Goal: Task Accomplishment & Management: Manage account settings

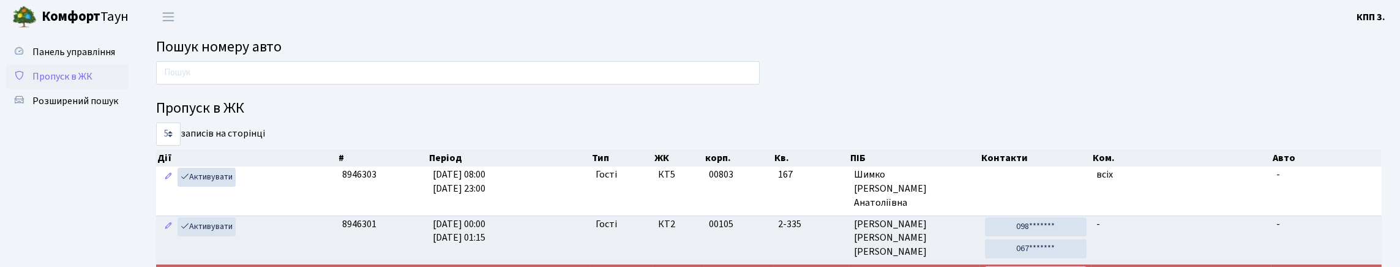
click at [83, 83] on span "Пропуск в ЖК" at bounding box center [62, 76] width 60 height 13
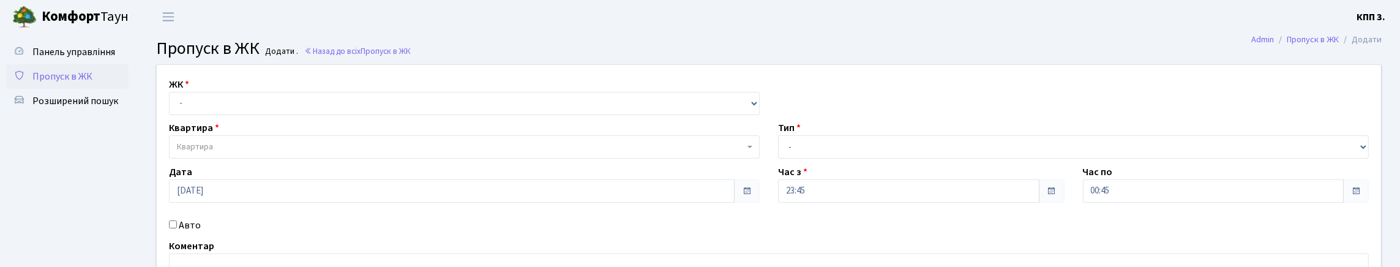
click at [61, 83] on span "Пропуск в ЖК" at bounding box center [62, 76] width 60 height 13
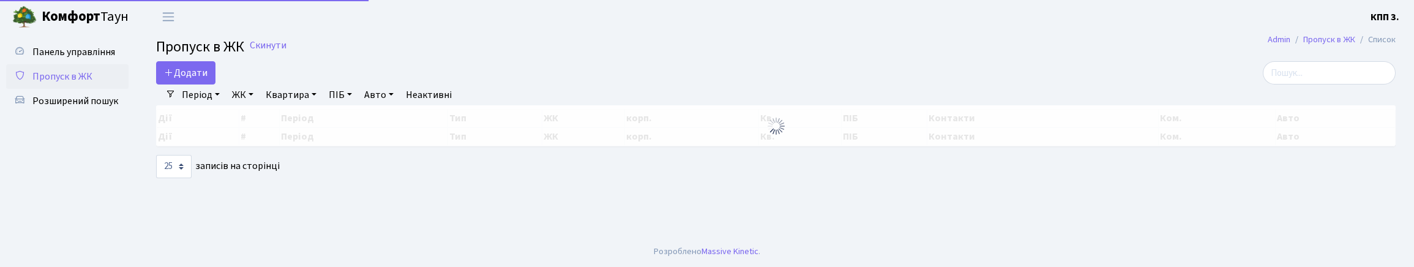
select select "25"
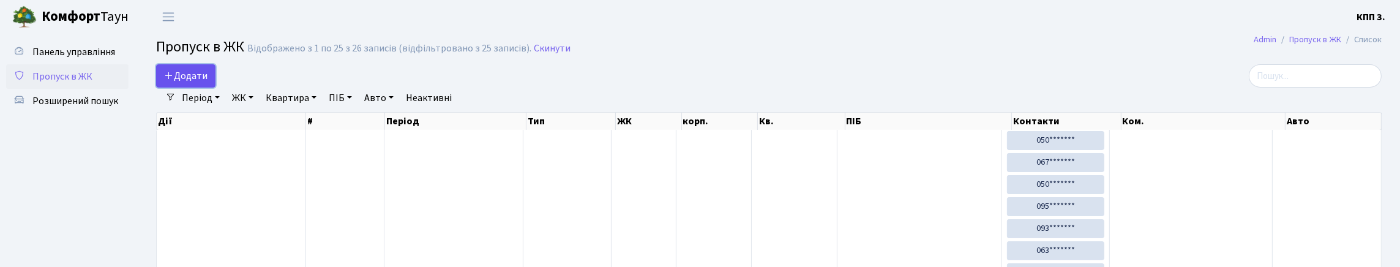
click at [208, 76] on link "Додати" at bounding box center [185, 75] width 59 height 23
select select "25"
click at [64, 59] on span "Панель управління" at bounding box center [73, 51] width 83 height 13
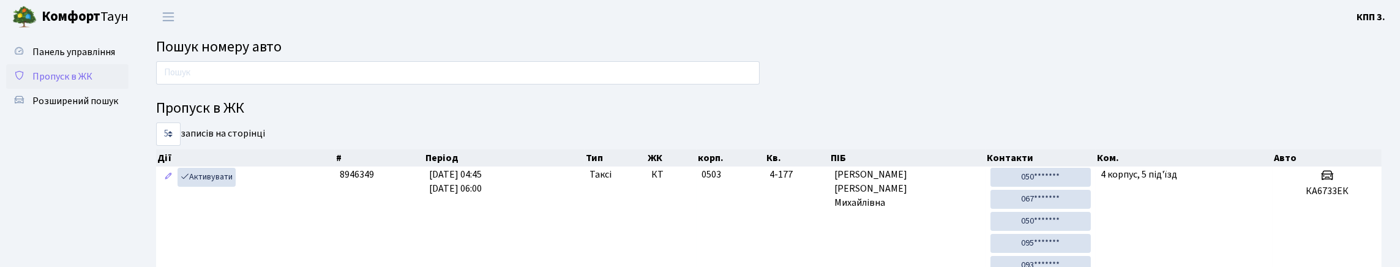
click at [65, 83] on span "Пропуск в ЖК" at bounding box center [62, 76] width 60 height 13
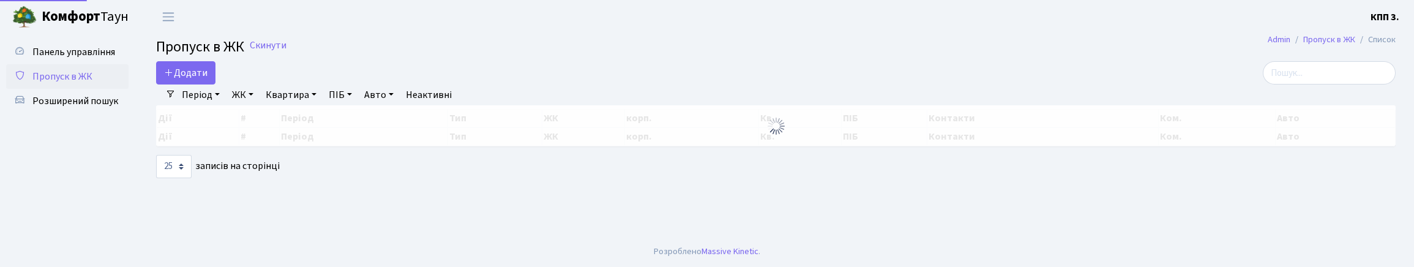
select select "25"
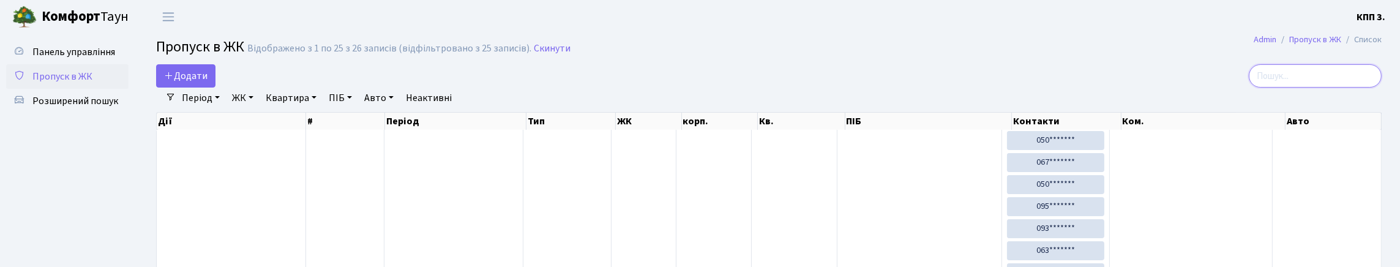
click at [1299, 88] on input "search" at bounding box center [1315, 75] width 133 height 23
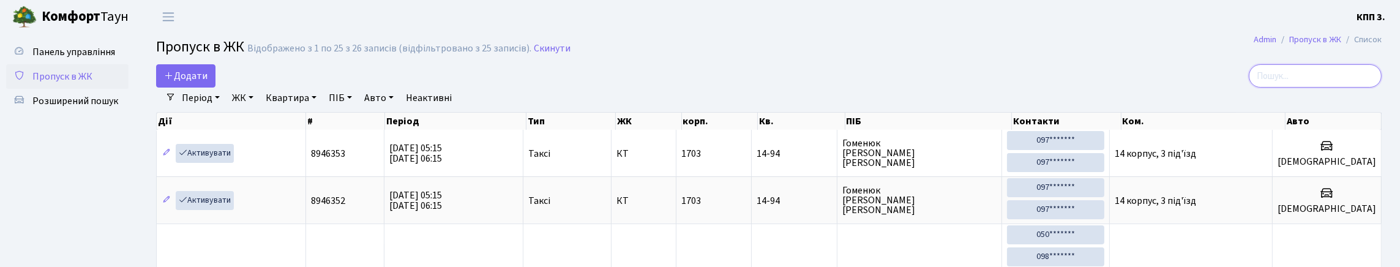
click at [1322, 86] on input "search" at bounding box center [1315, 75] width 133 height 23
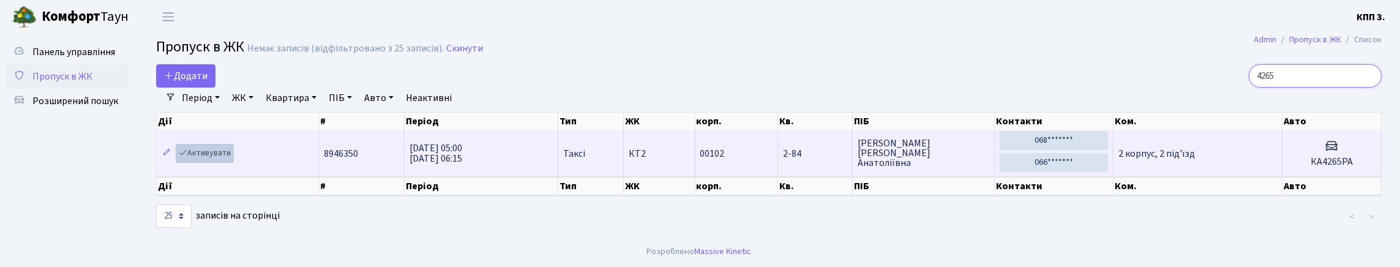
type input "4265"
click at [216, 163] on link "Активувати" at bounding box center [205, 153] width 58 height 19
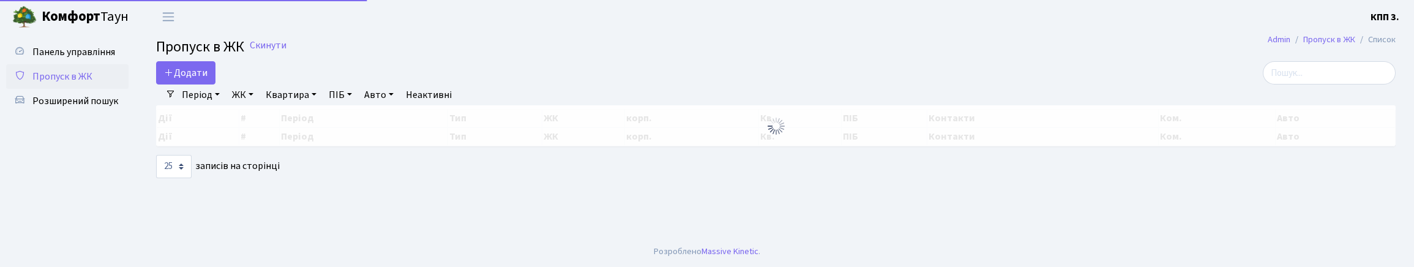
select select "25"
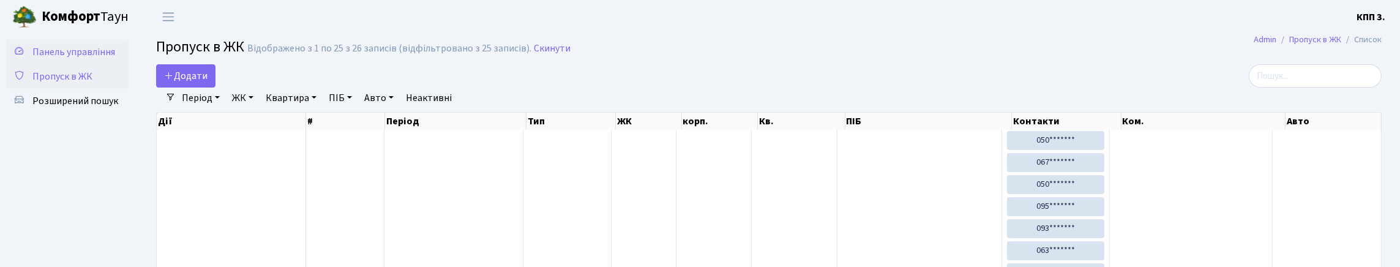
click at [53, 50] on span "Панель управління" at bounding box center [73, 51] width 83 height 13
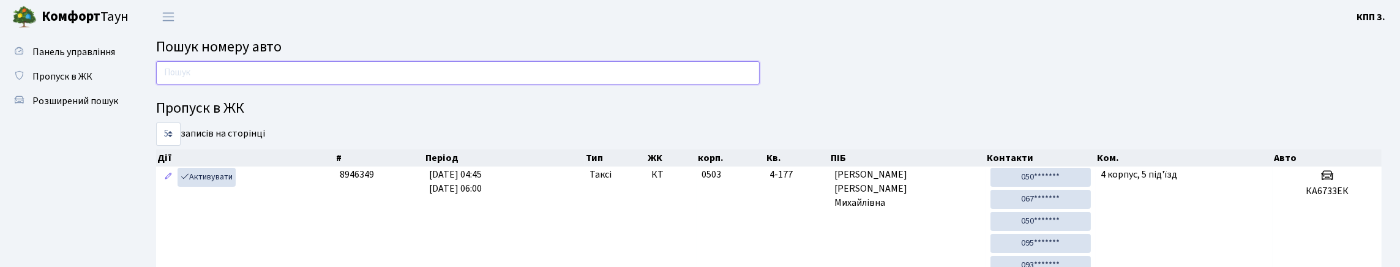
click at [329, 84] on input "text" at bounding box center [458, 72] width 604 height 23
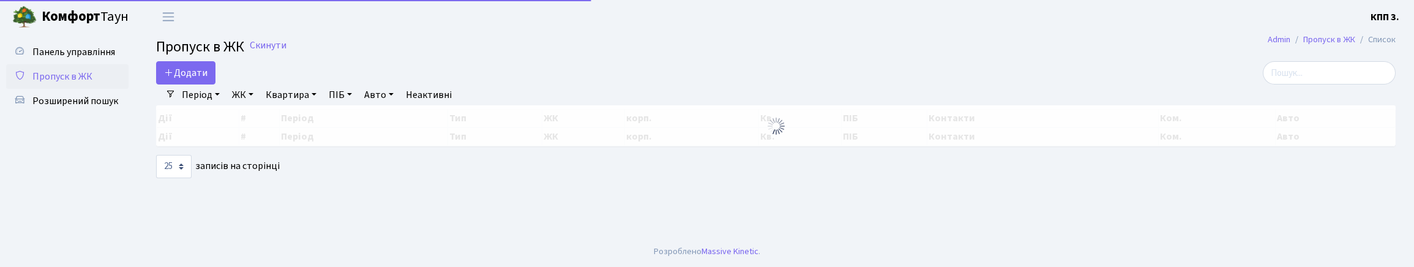
select select "25"
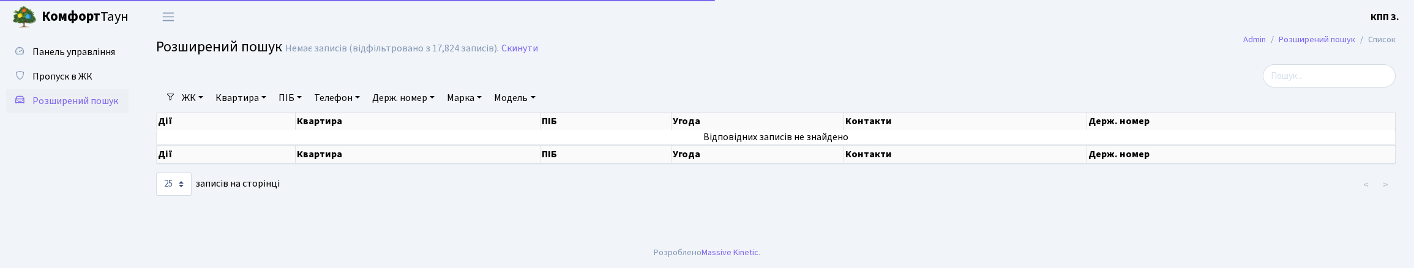
select select "25"
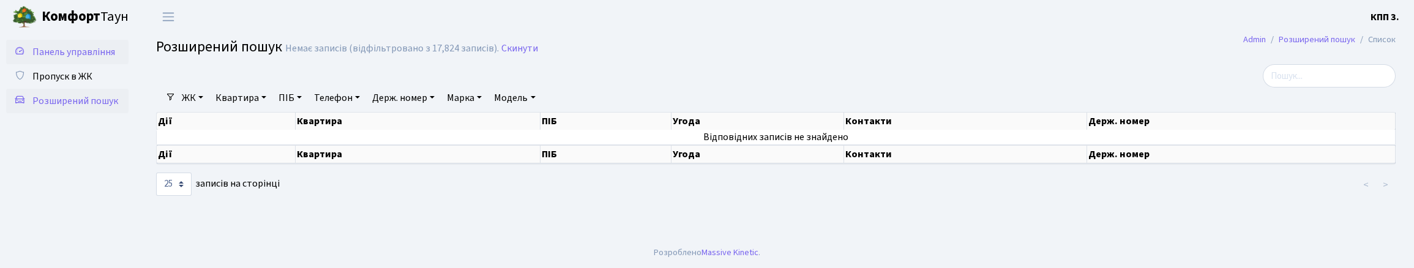
click at [58, 59] on span "Панель управління" at bounding box center [73, 51] width 83 height 13
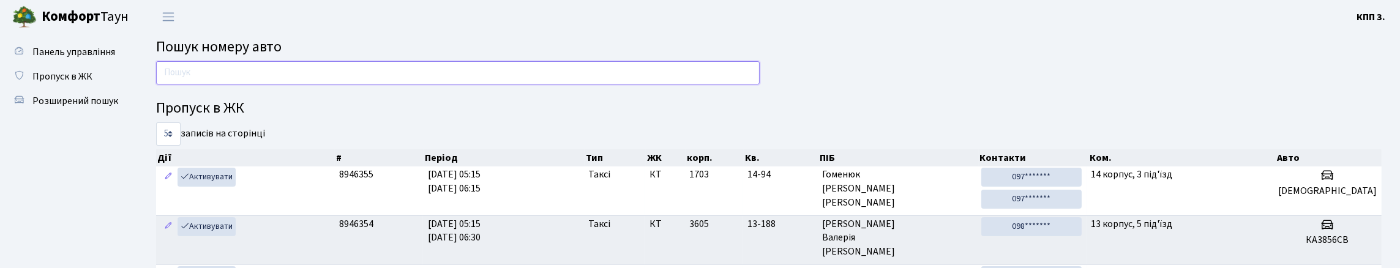
click at [198, 84] on input "text" at bounding box center [458, 72] width 604 height 23
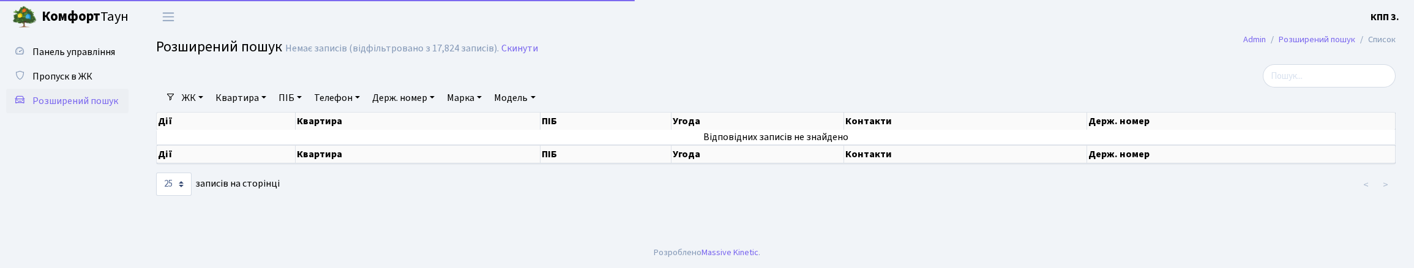
select select "25"
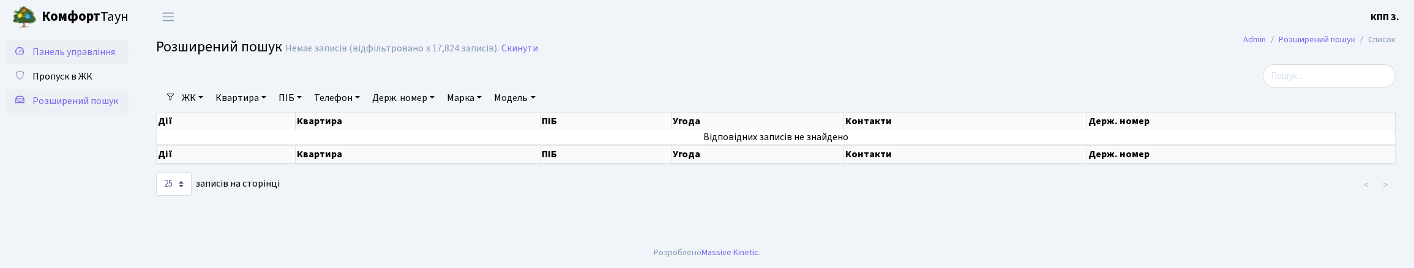
click at [86, 64] on link "Панель управління" at bounding box center [67, 52] width 122 height 24
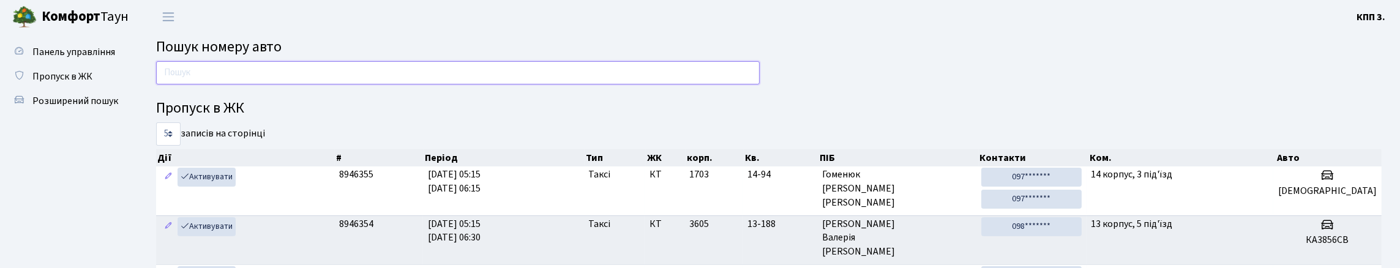
click at [261, 84] on input "text" at bounding box center [458, 72] width 604 height 23
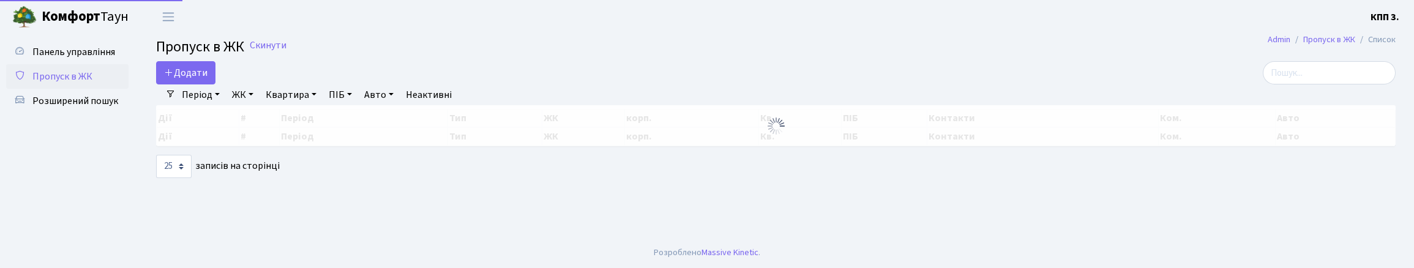
select select "25"
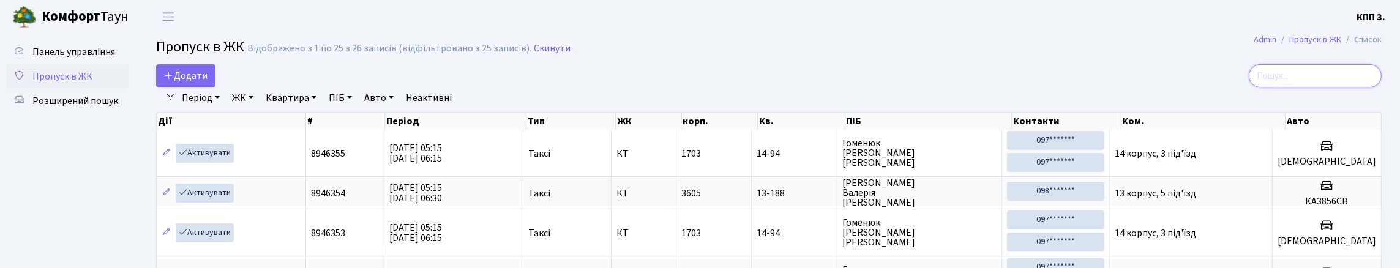
click at [1356, 86] on input "search" at bounding box center [1315, 75] width 133 height 23
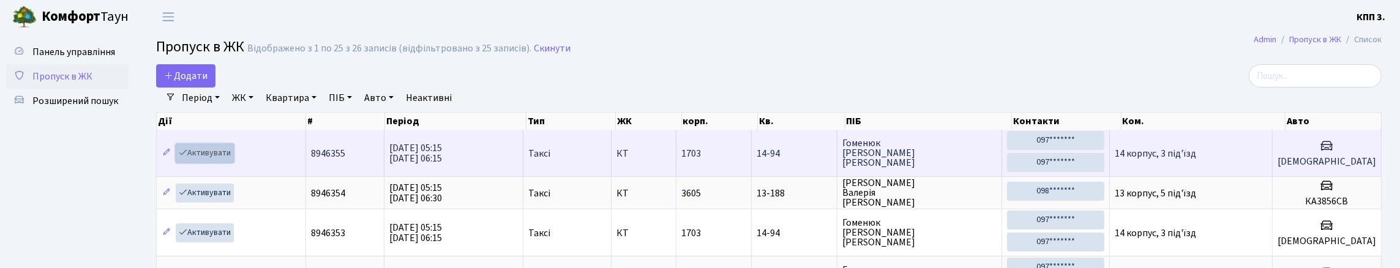
click at [214, 163] on link "Активувати" at bounding box center [205, 153] width 58 height 19
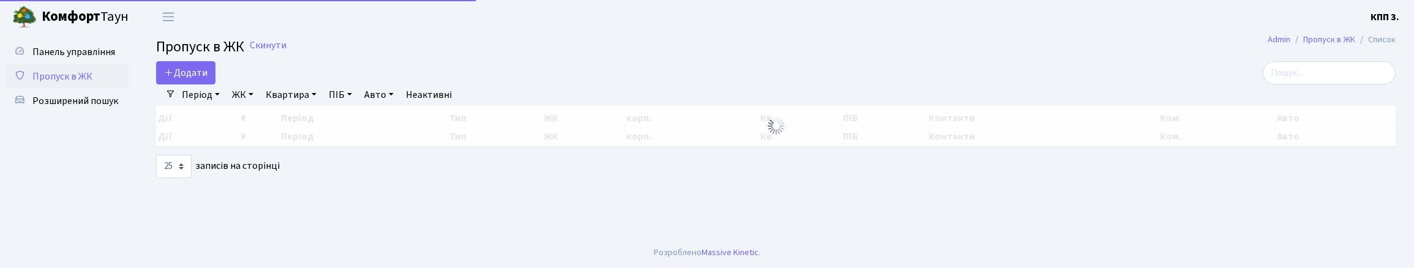
select select "25"
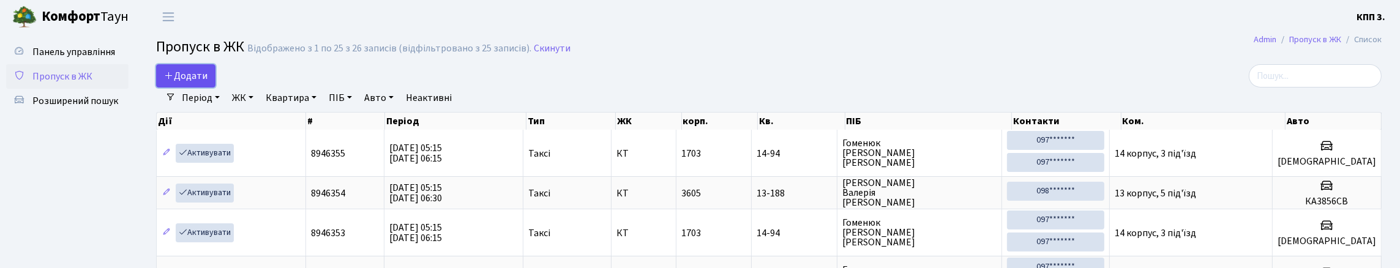
click at [200, 83] on span "Додати" at bounding box center [185, 75] width 43 height 13
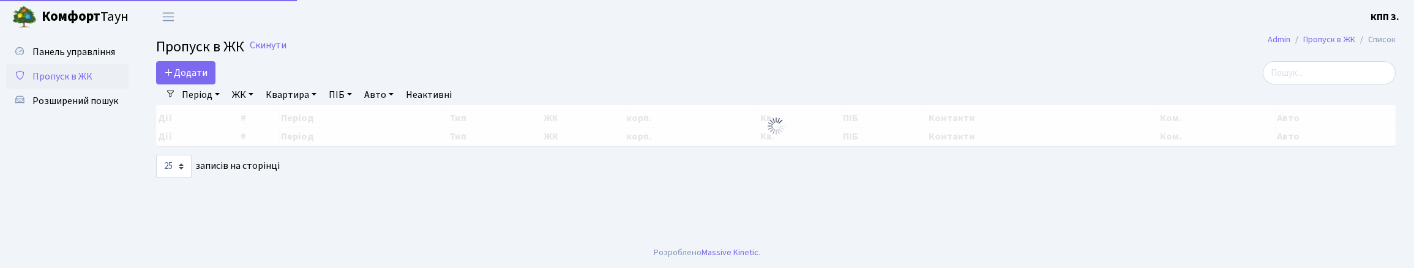
select select "25"
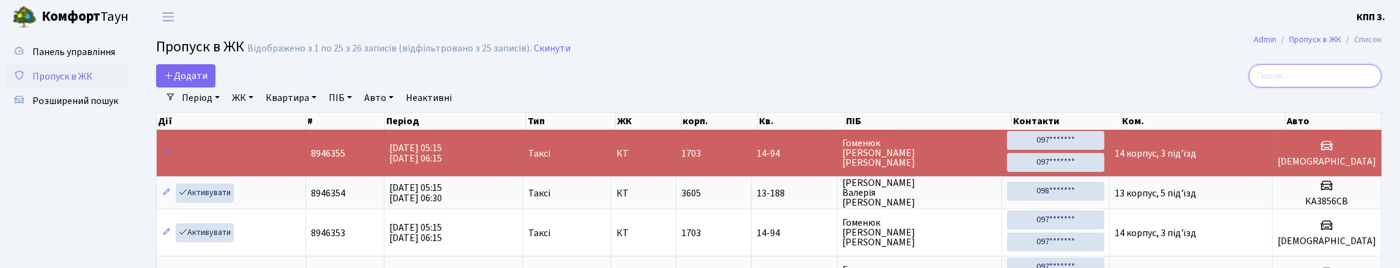
click at [1318, 88] on input "search" at bounding box center [1315, 75] width 133 height 23
